Goal: Browse casually

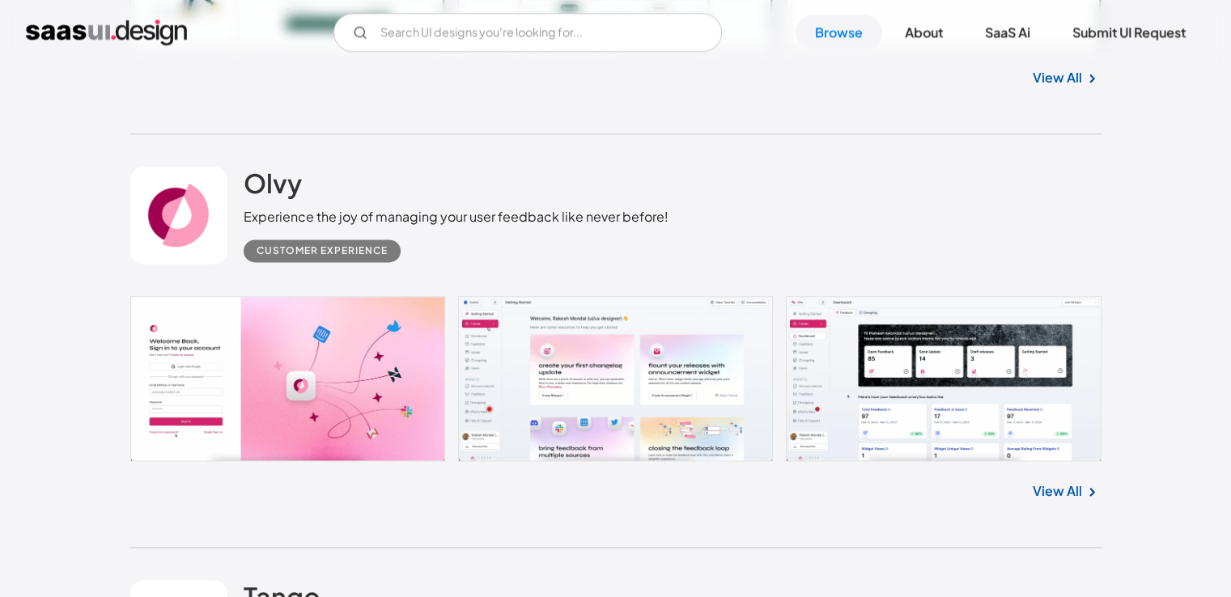
scroll to position [2102, 0]
click at [930, 361] on link at bounding box center [615, 377] width 971 height 165
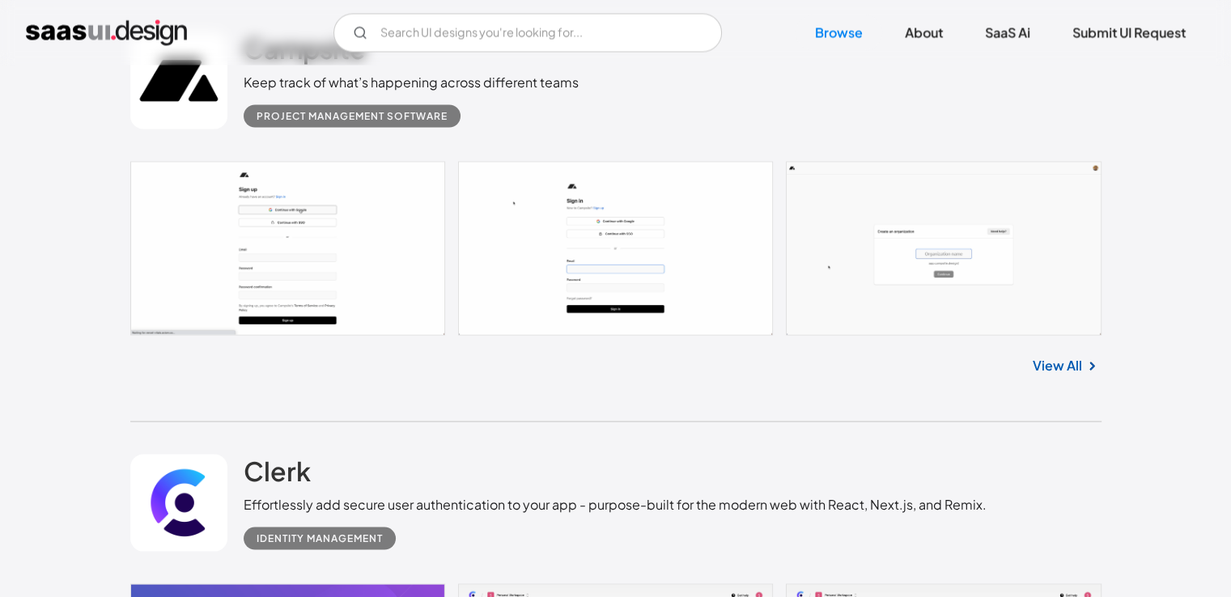
scroll to position [3072, 0]
